Goal: Check status: Check status

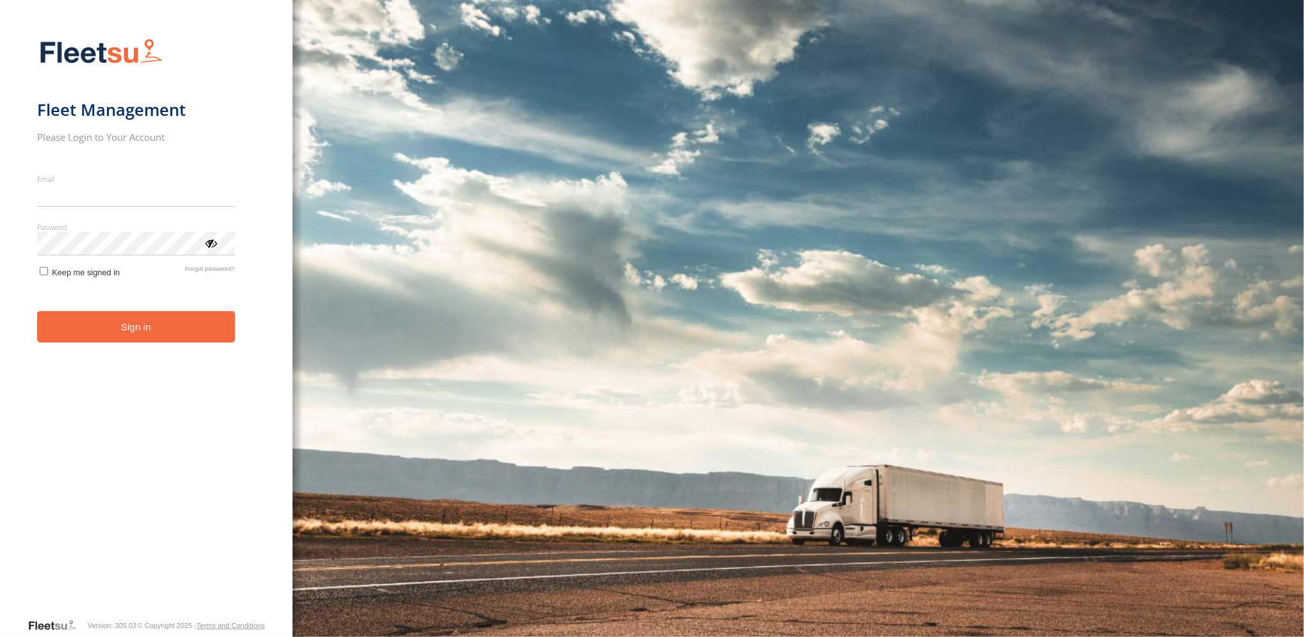
type input "**********"
click at [154, 330] on button "Sign in" at bounding box center [136, 326] width 198 height 31
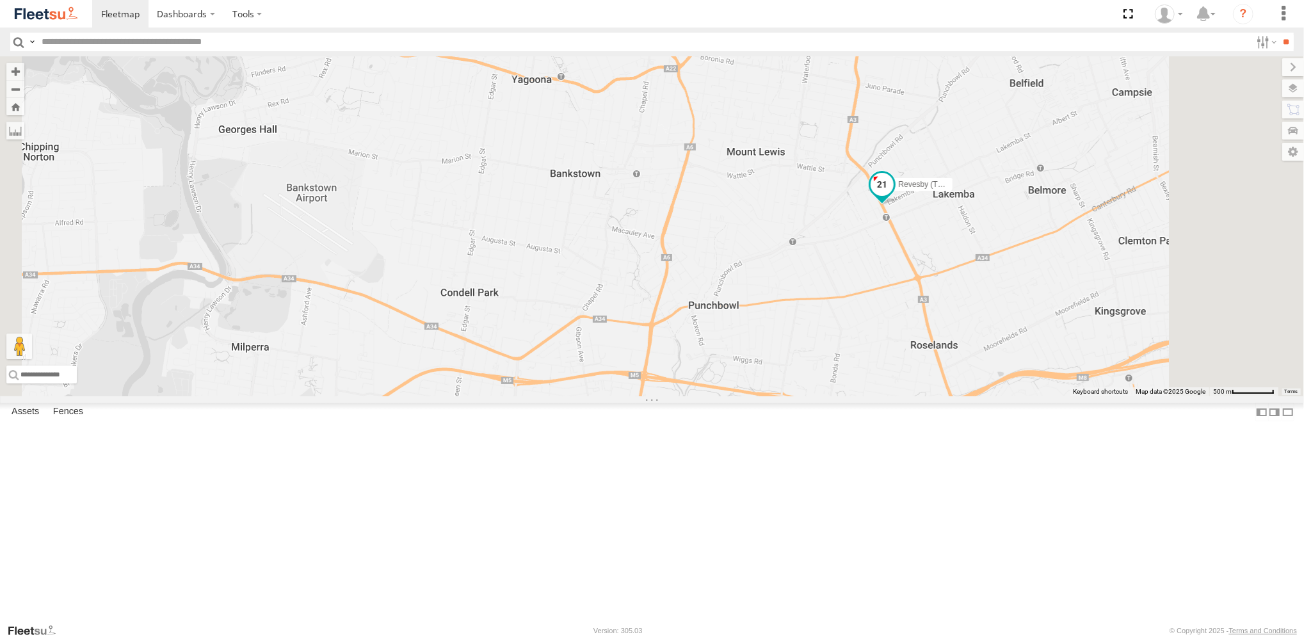
click at [893, 195] on span at bounding box center [881, 183] width 23 height 23
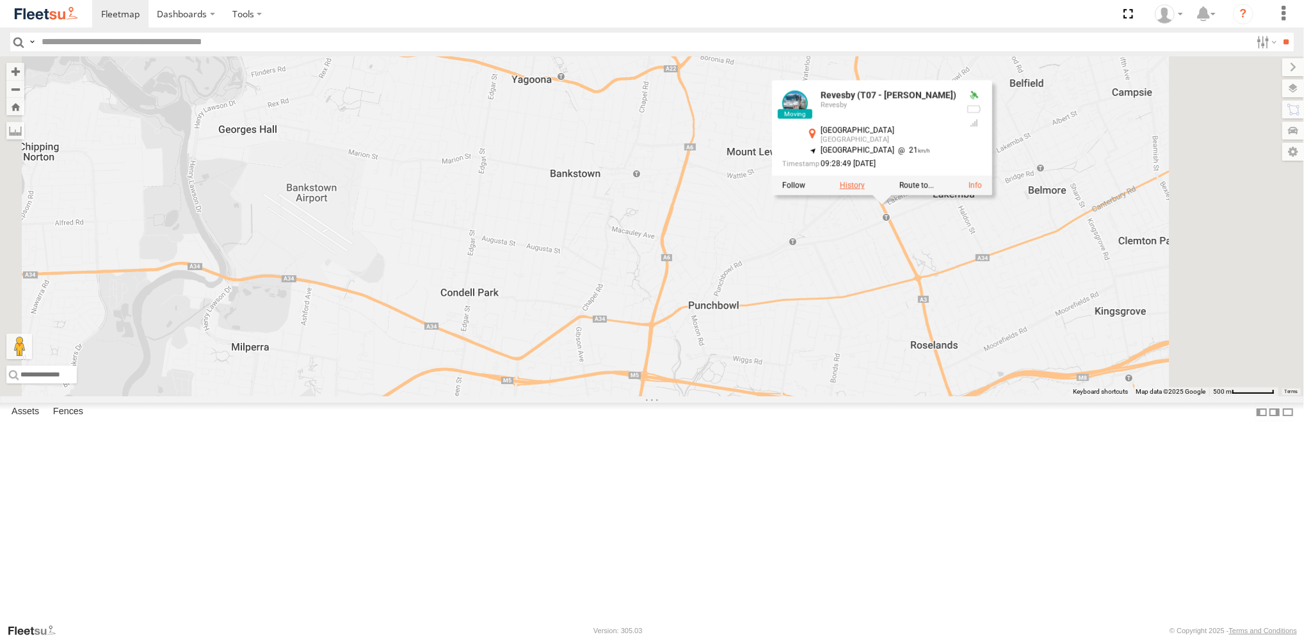
click at [864, 190] on label at bounding box center [852, 185] width 25 height 9
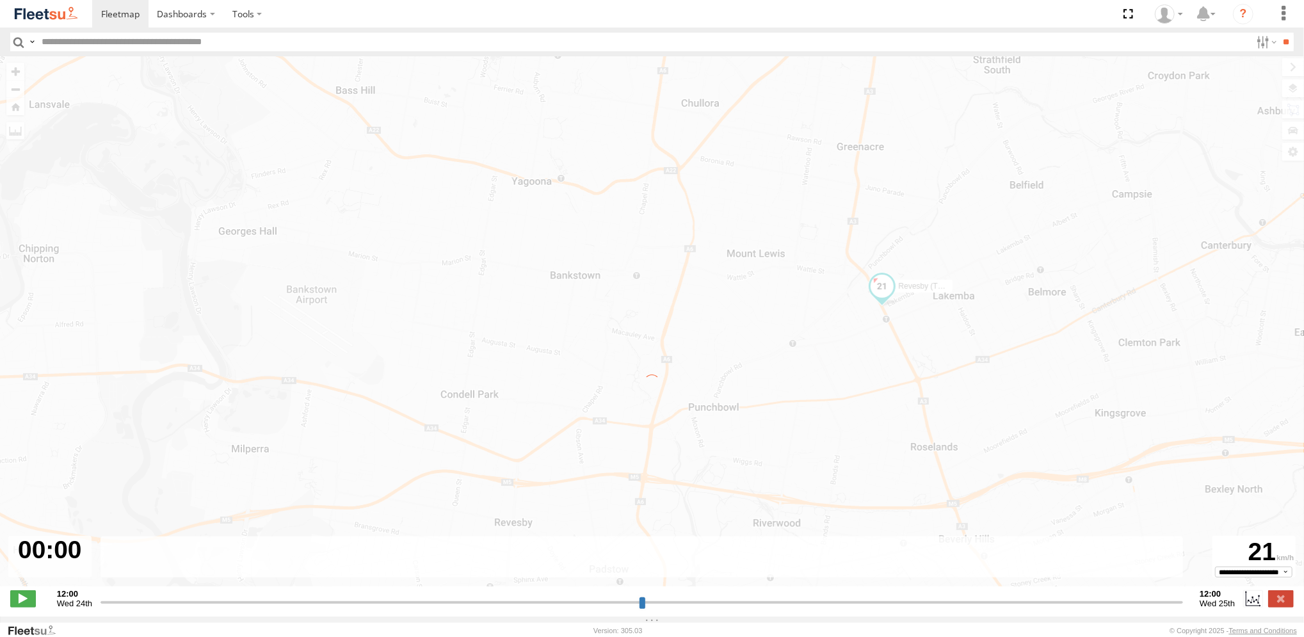
type input "**********"
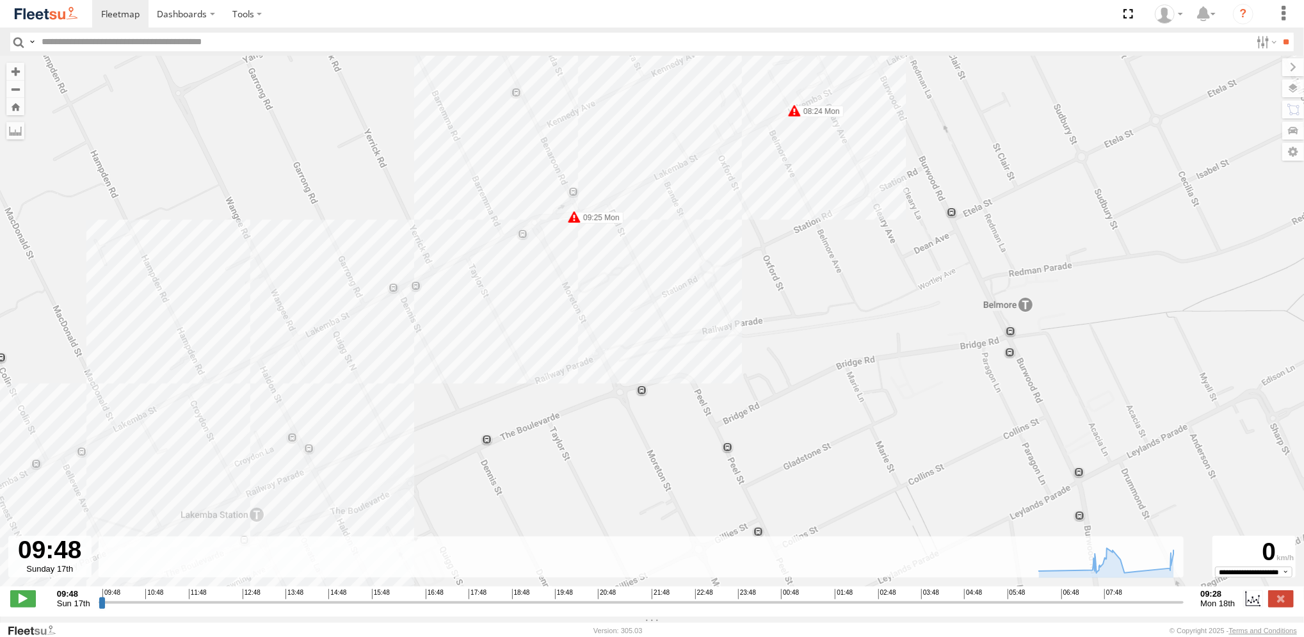
drag, startPoint x: 838, startPoint y: 177, endPoint x: 781, endPoint y: 274, distance: 112.5
click at [784, 272] on div "Revesby (T07 - Dave) 06:28 Mon 06:49 Mon 07:37 Mon 07:59 Mon 07:59 Mon 08:24 Mo…" at bounding box center [652, 328] width 1304 height 544
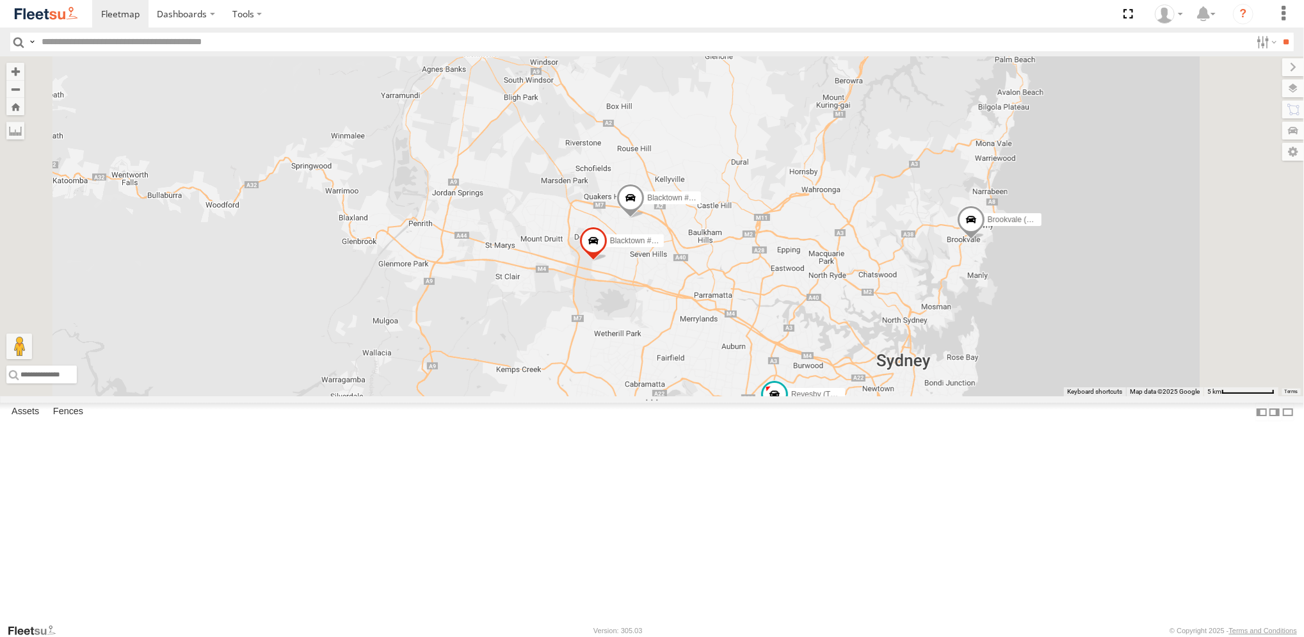
drag, startPoint x: 829, startPoint y: 289, endPoint x: 812, endPoint y: 441, distance: 152.0
click at [812, 396] on div "Brookvale (T10 - Gary) Rural (T08 - Matt) Revesby (T07 - Dave) SPARE (T04) Blac…" at bounding box center [652, 226] width 1304 height 340
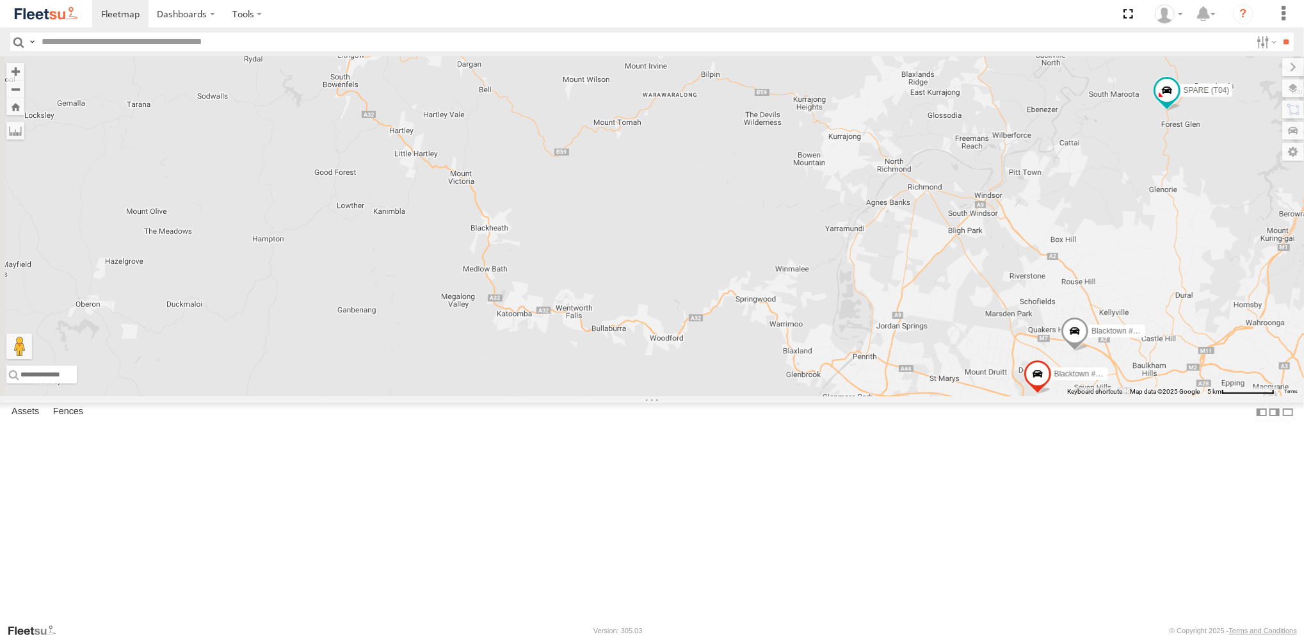
drag, startPoint x: 680, startPoint y: 340, endPoint x: 1104, endPoint y: 448, distance: 437.4
click at [1117, 396] on div "Brookvale (T10 - Gary) Rural (T08 - Matt) Revesby (T07 - Dave) SPARE (T04) Blac…" at bounding box center [652, 226] width 1304 height 340
